Goal: Transaction & Acquisition: Purchase product/service

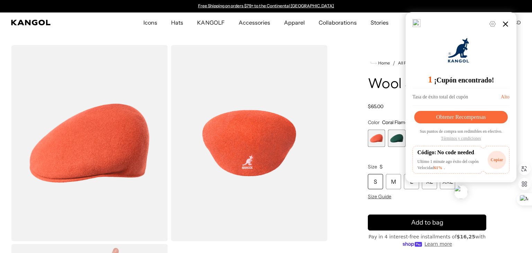
click at [502, 27] on icon at bounding box center [506, 24] width 8 height 8
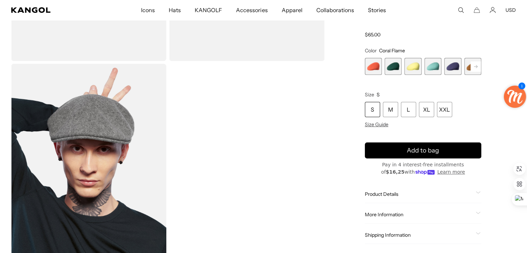
scroll to position [128, 0]
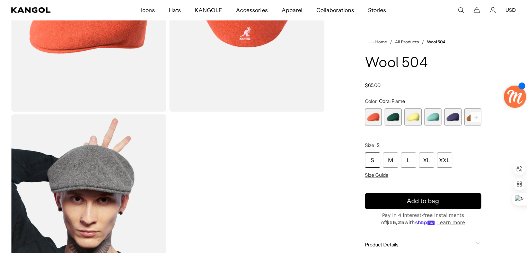
click at [478, 117] on rect at bounding box center [476, 117] width 10 height 10
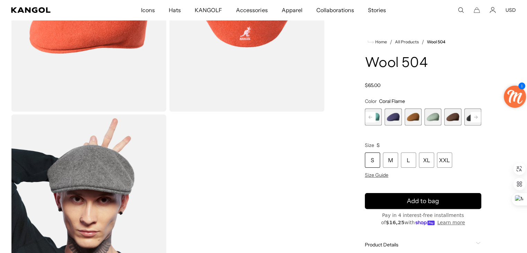
click at [478, 117] on rect at bounding box center [476, 117] width 10 height 10
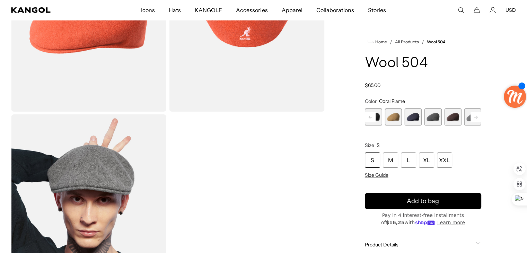
click at [478, 117] on rect at bounding box center [476, 117] width 10 height 10
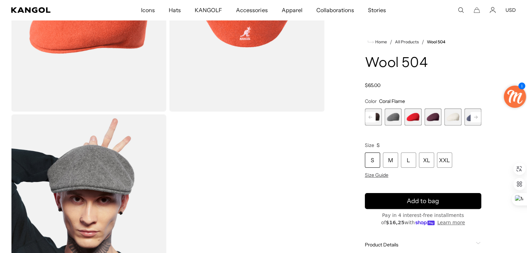
click at [478, 117] on rect at bounding box center [476, 117] width 10 height 10
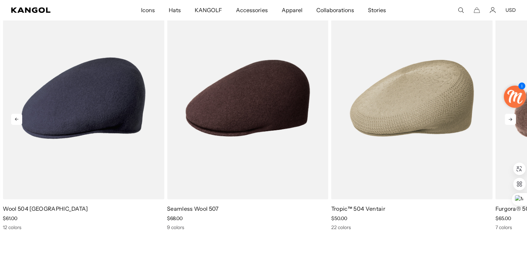
click at [513, 121] on icon at bounding box center [510, 119] width 11 height 11
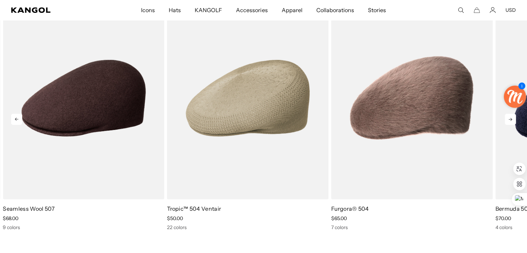
scroll to position [0, 143]
click at [513, 121] on icon at bounding box center [510, 119] width 11 height 11
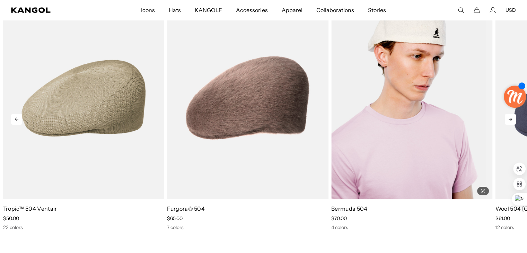
scroll to position [0, 0]
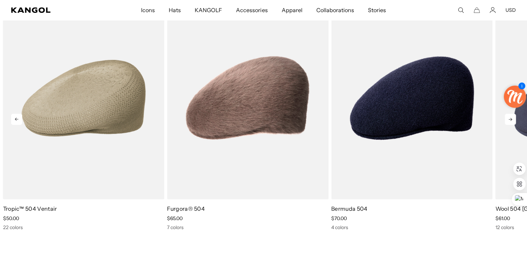
click at [512, 124] on icon at bounding box center [510, 119] width 11 height 11
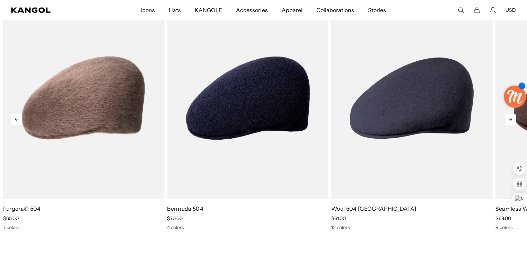
scroll to position [0, 143]
click at [512, 124] on icon at bounding box center [510, 119] width 11 height 11
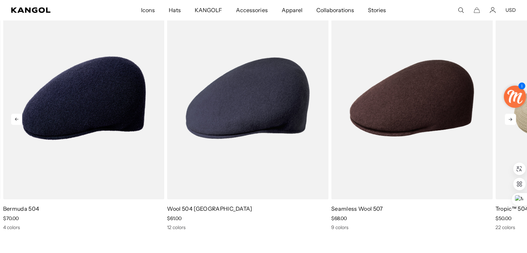
click at [512, 124] on icon at bounding box center [510, 119] width 11 height 11
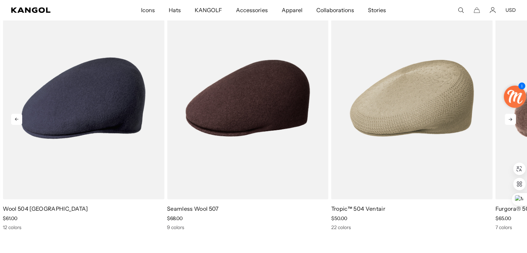
click at [512, 124] on icon at bounding box center [510, 119] width 11 height 11
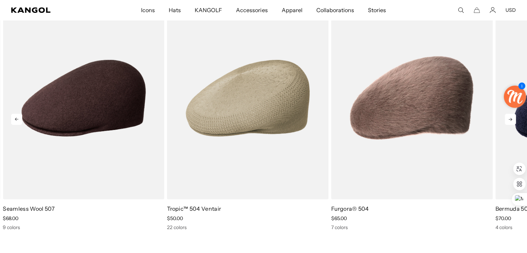
scroll to position [0, 0]
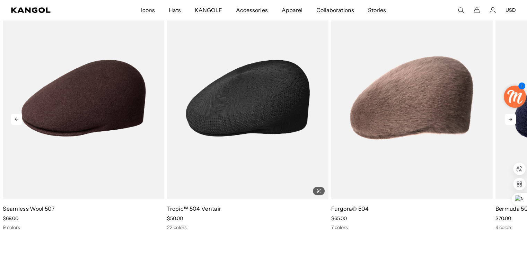
click at [247, 112] on img "3 of 5" at bounding box center [248, 98] width 162 height 203
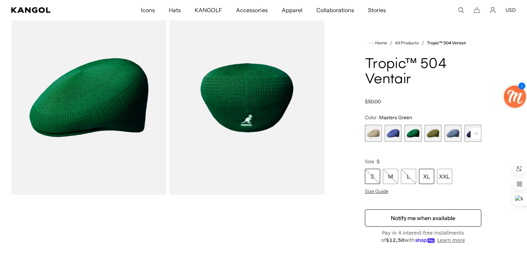
scroll to position [42, 0]
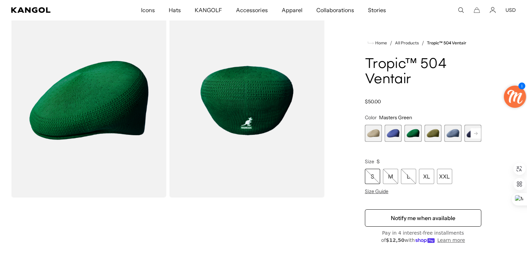
click at [477, 134] on icon at bounding box center [475, 133] width 3 height 3
click at [457, 133] on span "6 of 22" at bounding box center [452, 133] width 17 height 17
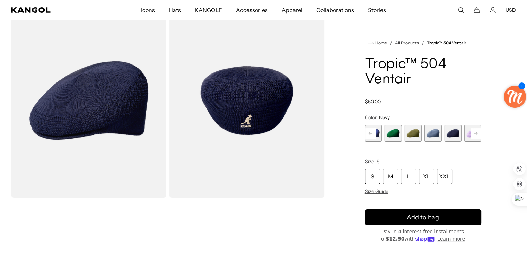
scroll to position [0, 143]
click at [477, 133] on rect at bounding box center [476, 133] width 10 height 10
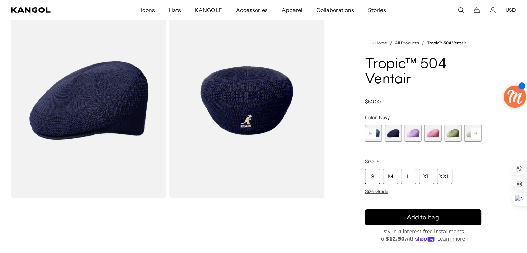
click at [477, 133] on rect at bounding box center [476, 133] width 10 height 10
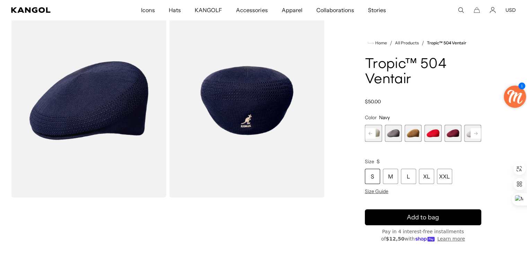
click at [477, 133] on rect at bounding box center [476, 133] width 10 height 10
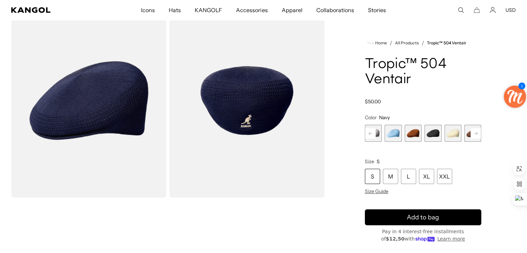
click at [477, 133] on rect at bounding box center [476, 133] width 10 height 10
click at [413, 131] on span "18 of 22" at bounding box center [413, 133] width 17 height 17
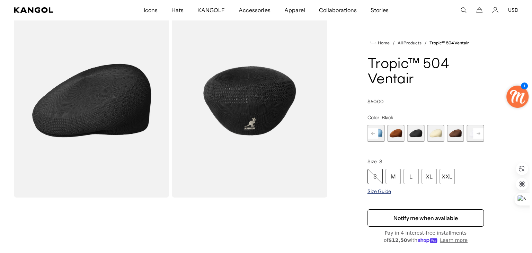
scroll to position [0, 143]
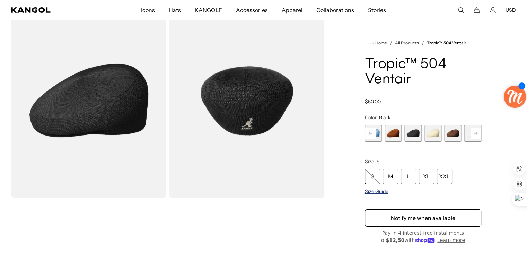
click at [383, 193] on span "Size Guide" at bounding box center [377, 191] width 24 height 6
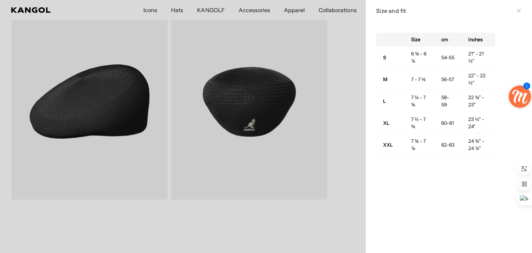
click at [295, 142] on div at bounding box center [266, 126] width 532 height 253
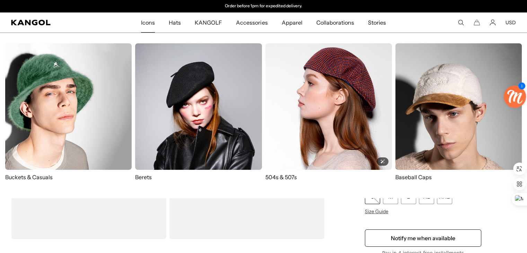
click at [289, 129] on img at bounding box center [329, 106] width 127 height 127
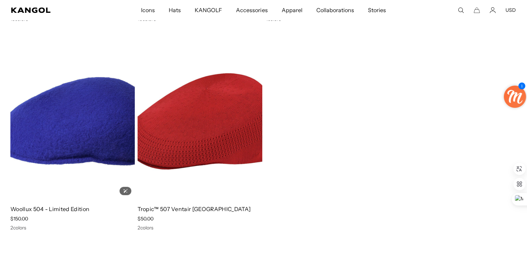
scroll to position [0, 143]
click at [66, 143] on img at bounding box center [72, 121] width 124 height 156
